Goal: Information Seeking & Learning: Learn about a topic

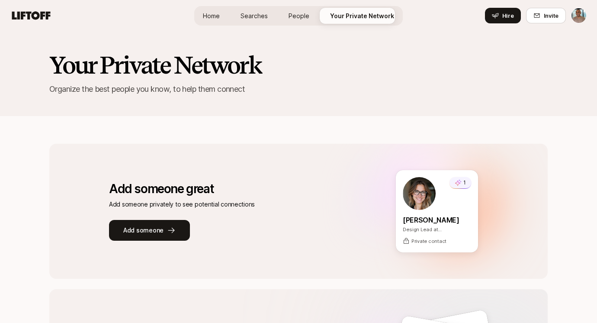
click at [254, 13] on span "Searches" at bounding box center [254, 15] width 27 height 9
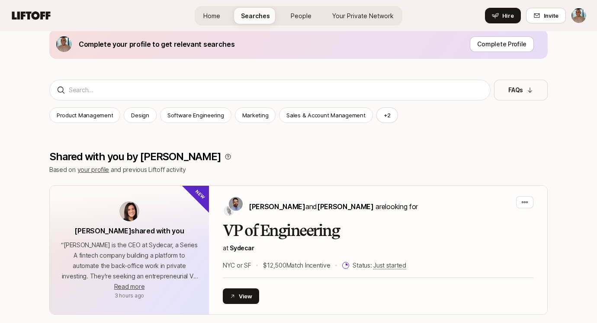
scroll to position [102, 0]
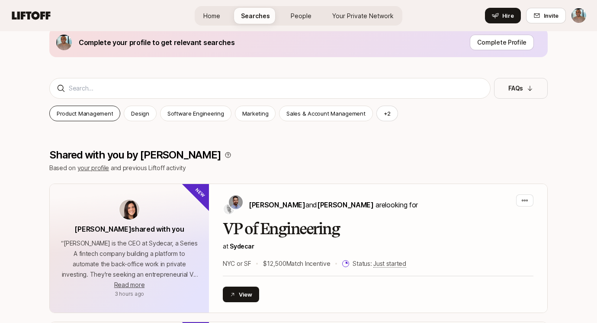
click at [75, 110] on p "Product Management" at bounding box center [85, 113] width 56 height 9
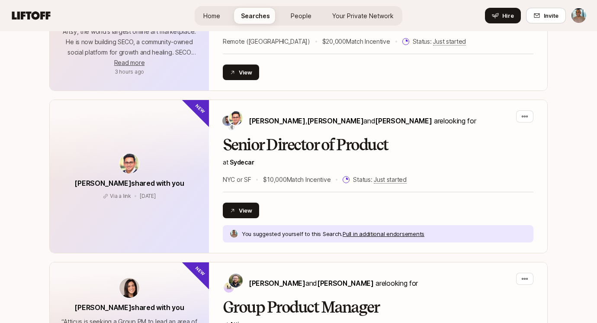
scroll to position [454, 0]
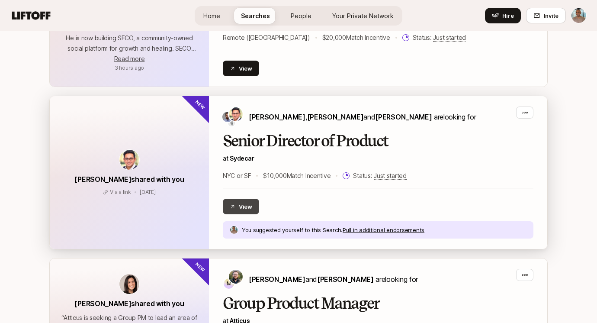
click at [245, 203] on button "View" at bounding box center [241, 207] width 36 height 16
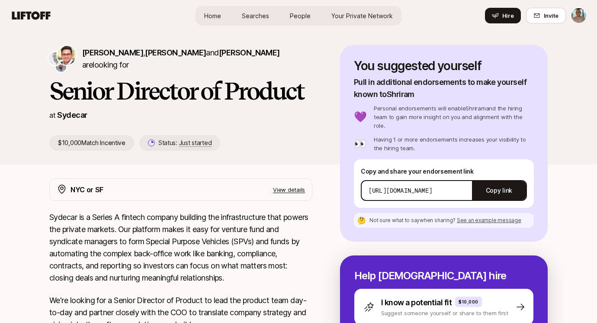
click at [214, 16] on span "Home" at bounding box center [212, 15] width 17 height 9
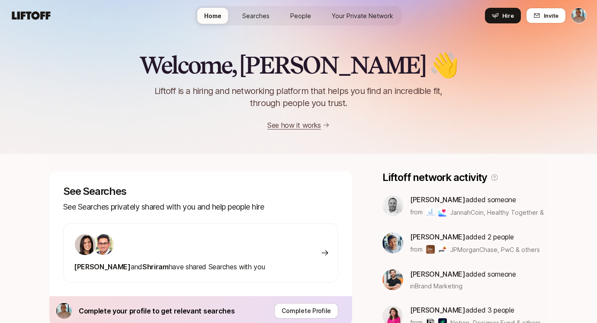
click at [302, 126] on link "See how it works" at bounding box center [295, 125] width 54 height 9
